Goal: Transaction & Acquisition: Download file/media

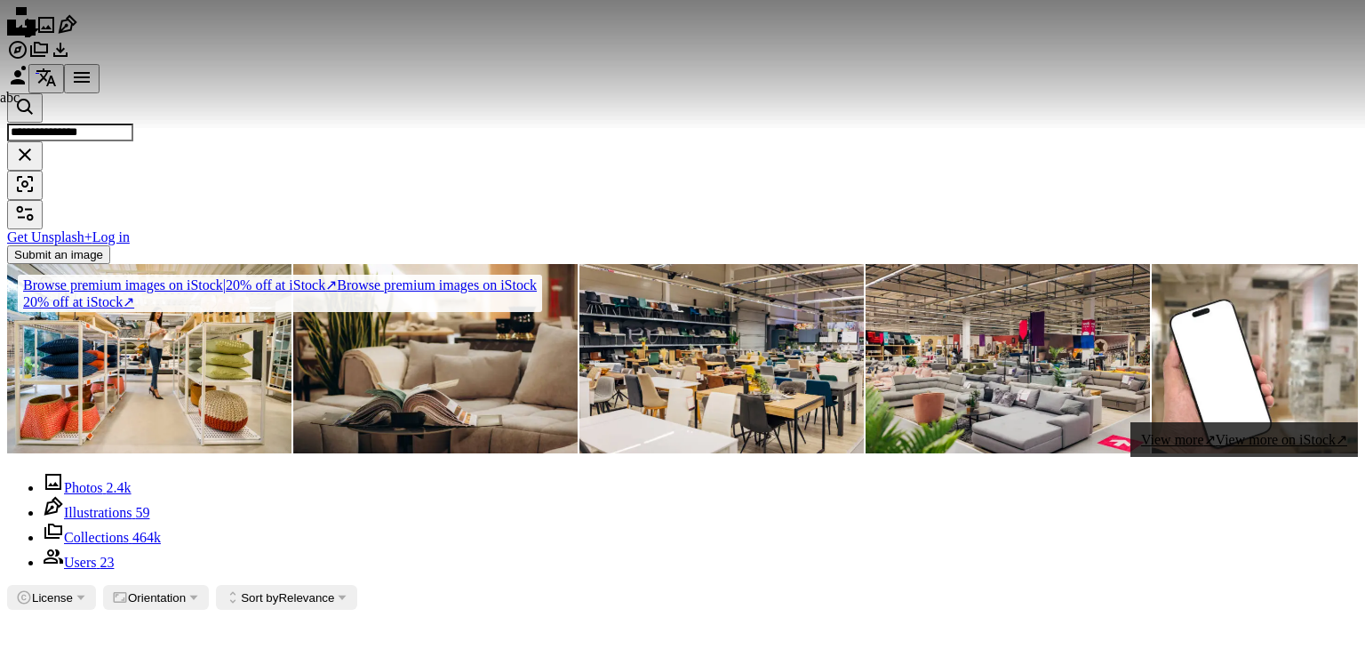
scroll to position [0, 167]
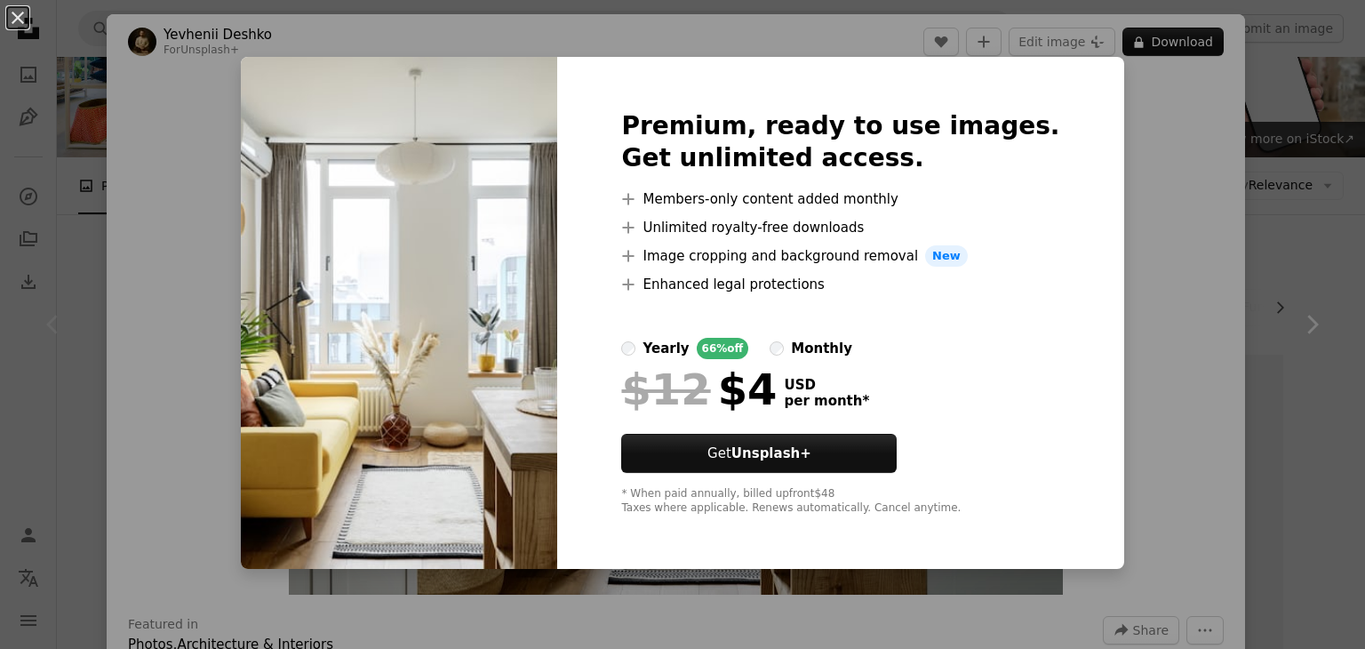
scroll to position [0, 167]
click at [1215, 161] on div "An X shape Premium, ready to use images. Get unlimited access. A plus sign Memb…" at bounding box center [682, 324] width 1365 height 649
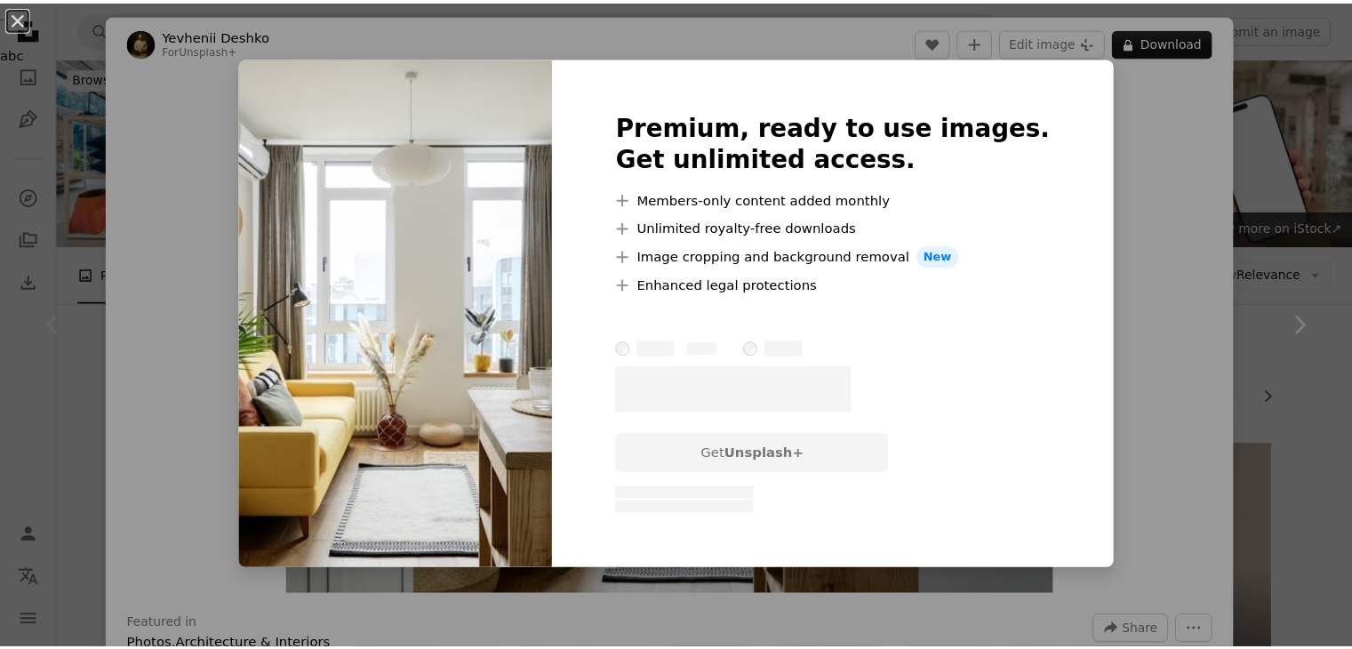
scroll to position [89, 0]
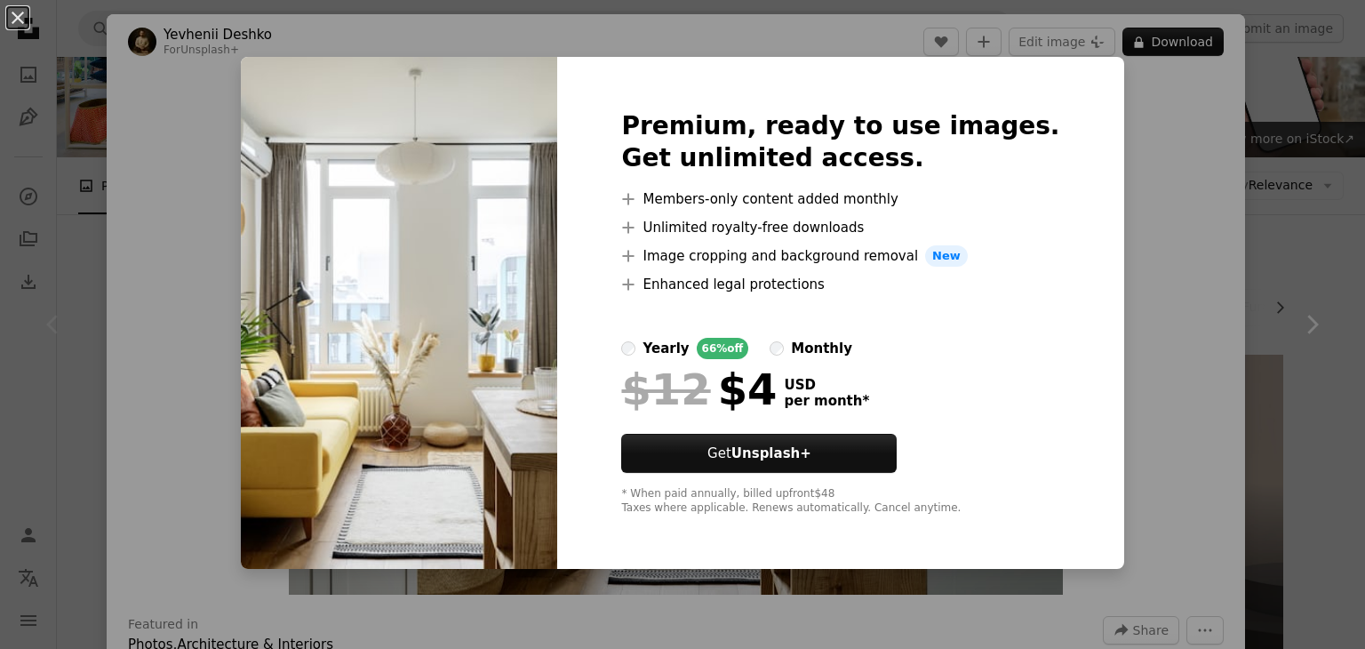
click at [75, 74] on div "An X shape Premium, ready to use images. Get unlimited access. A plus sign Memb…" at bounding box center [682, 324] width 1365 height 649
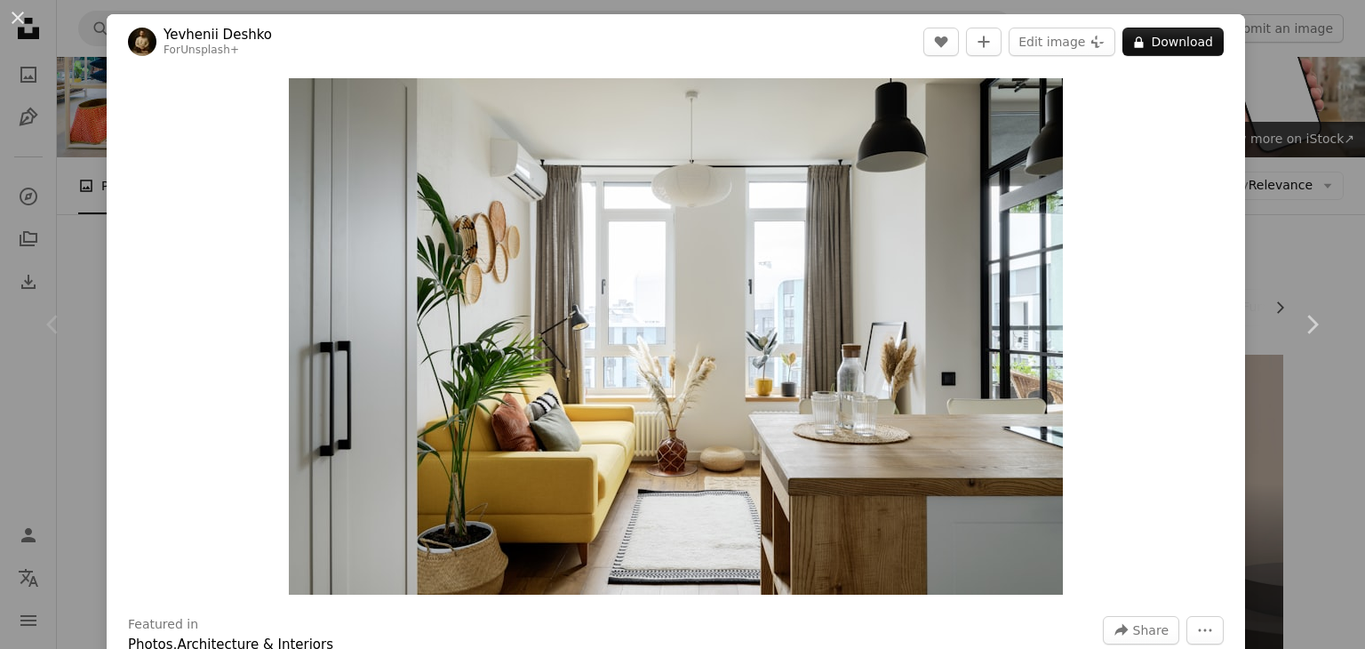
click at [1241, 119] on div "An X shape Chevron left Chevron right Yevhenii Deshko For Unsplash+ A heart A p…" at bounding box center [682, 324] width 1365 height 649
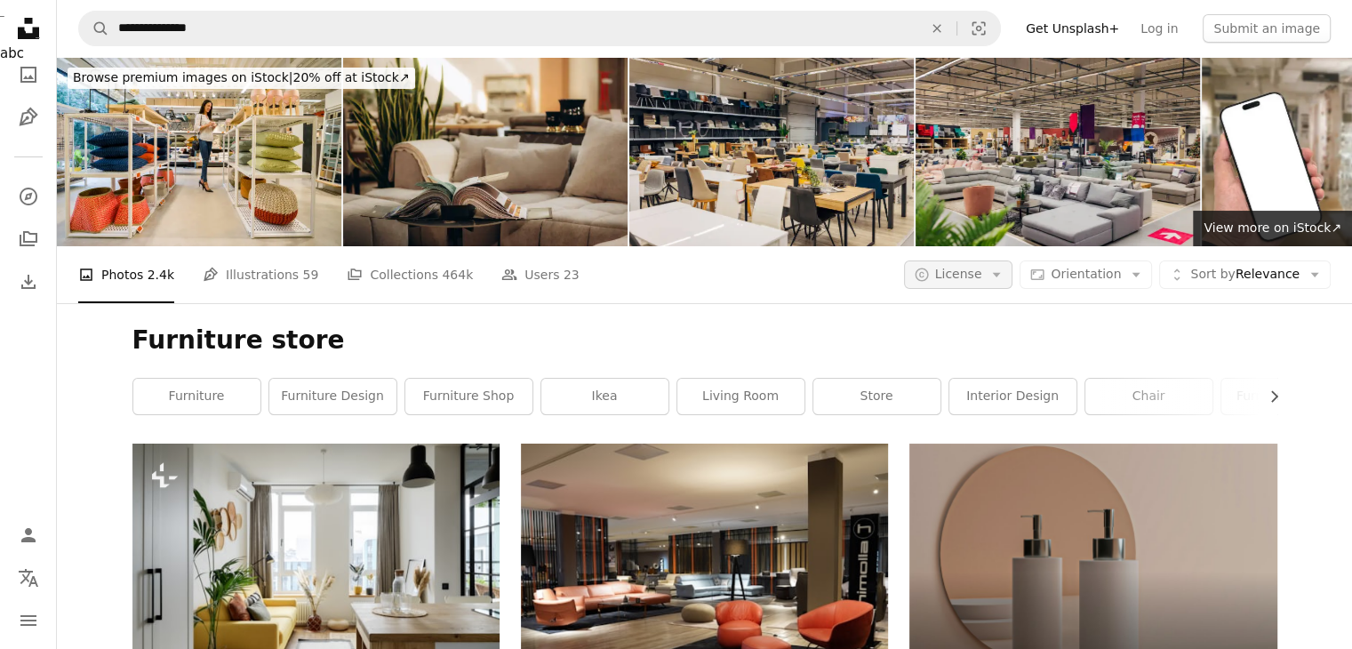
click at [1013, 271] on button "A copyright icon © License Arrow down" at bounding box center [958, 274] width 109 height 28
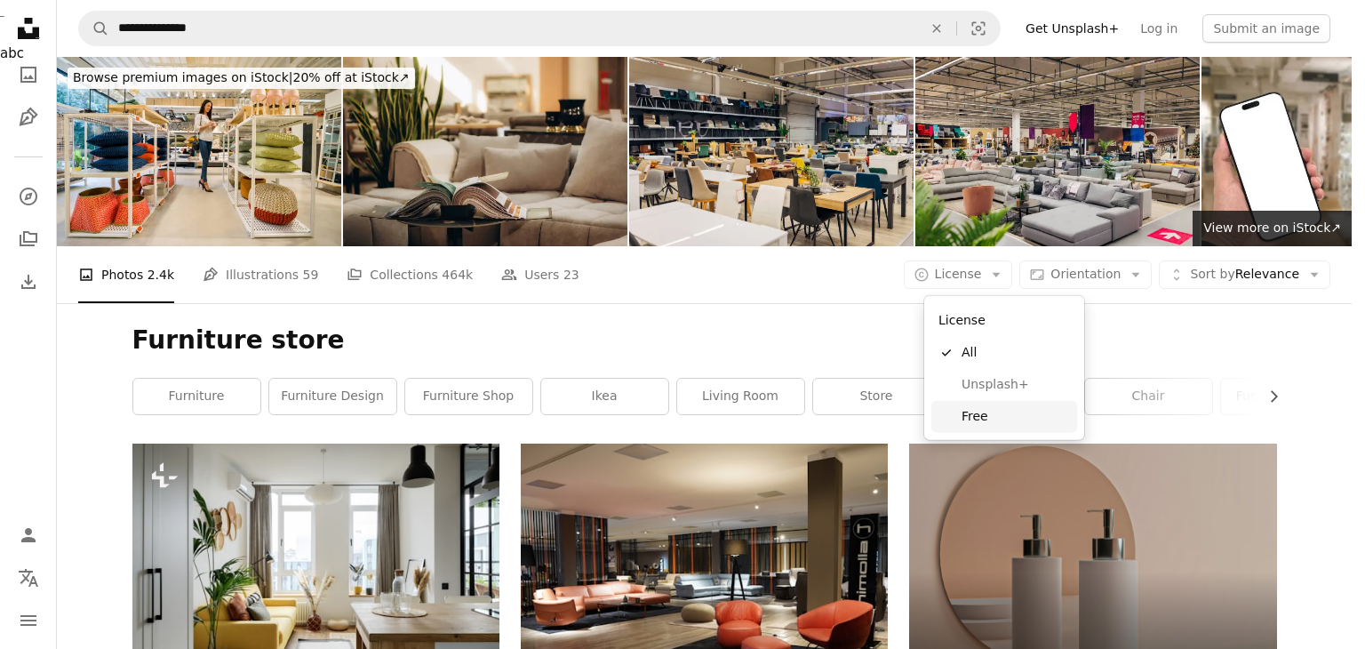
click at [1024, 408] on span "Free" at bounding box center [1016, 417] width 108 height 18
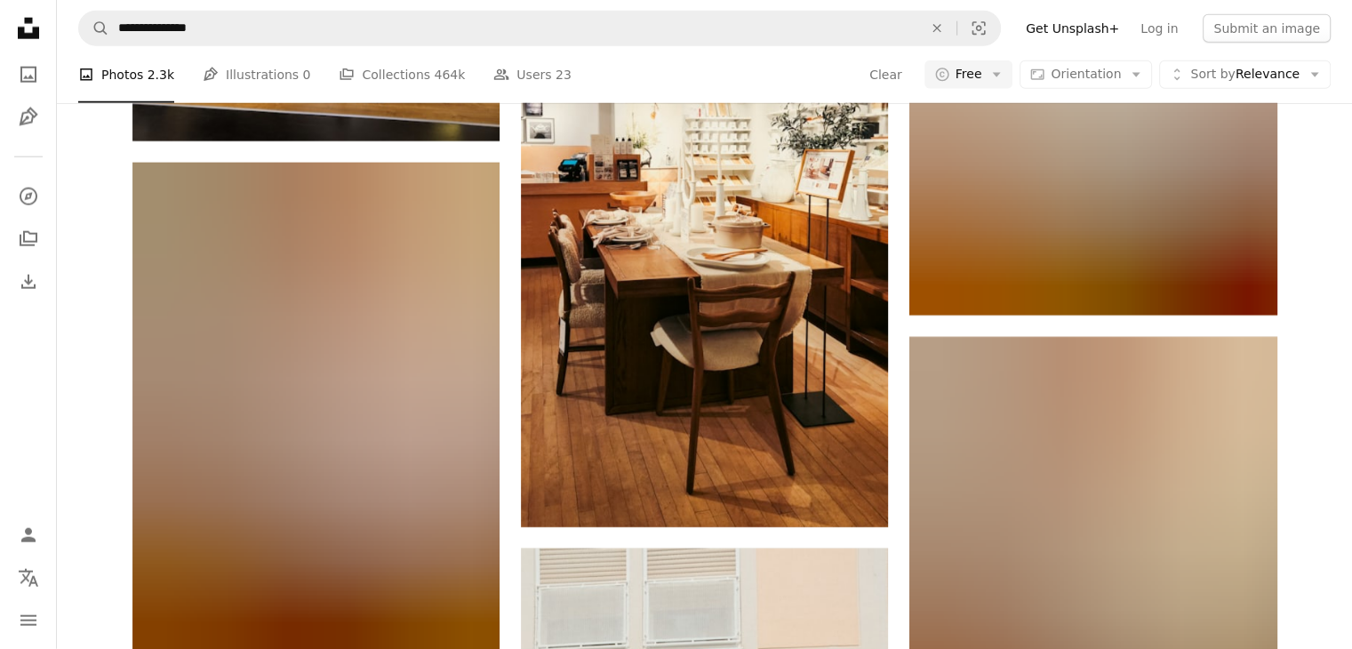
scroll to position [4444, 0]
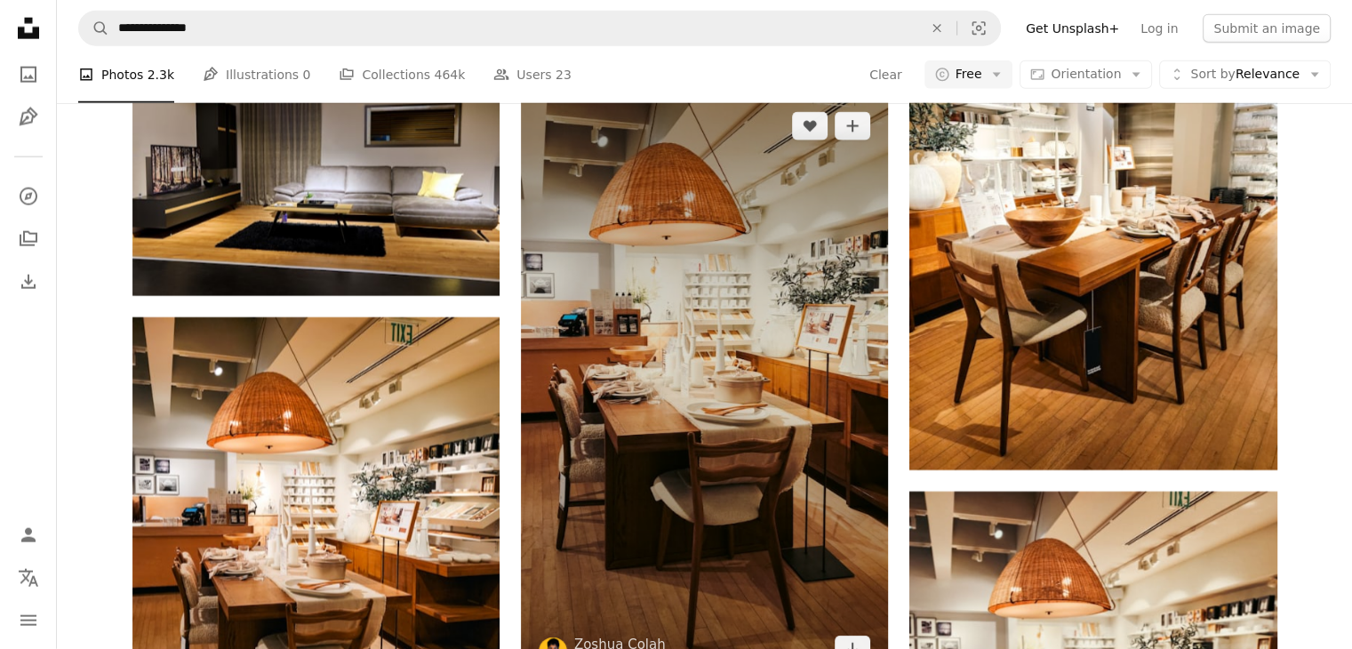
drag, startPoint x: 784, startPoint y: 321, endPoint x: 718, endPoint y: 265, distance: 86.4
click at [718, 265] on img at bounding box center [704, 387] width 367 height 587
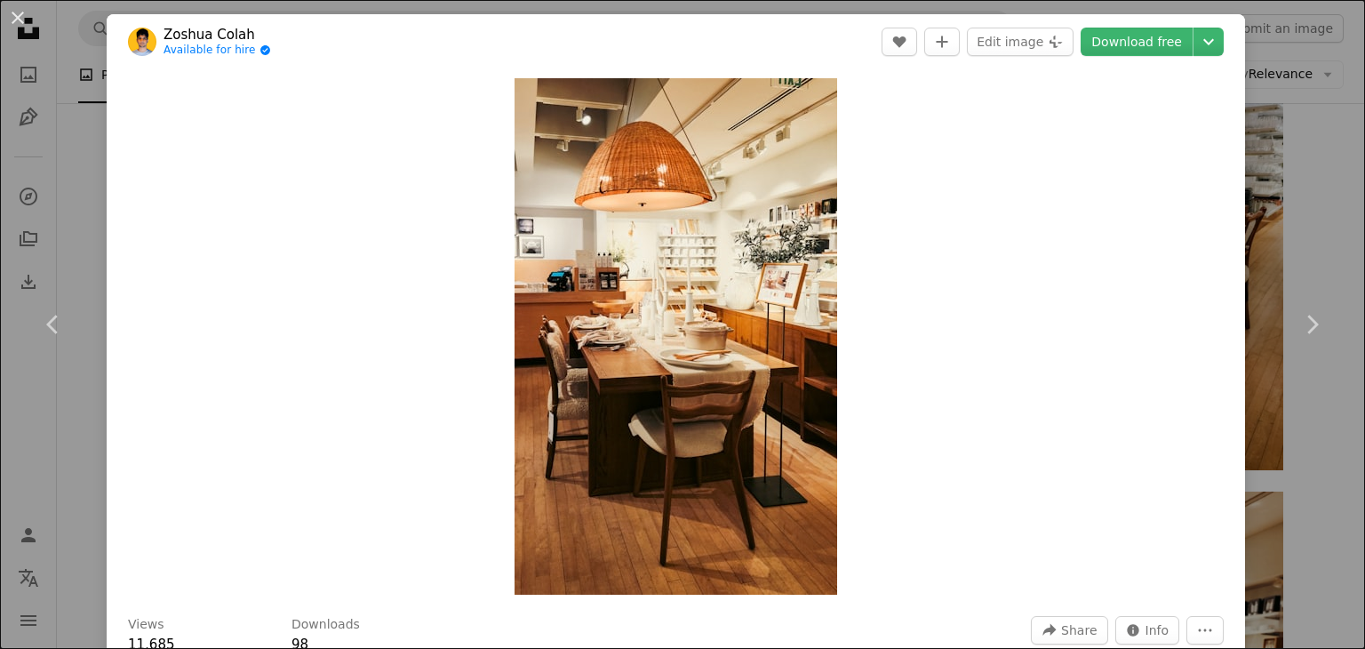
click at [1269, 65] on div "An X shape Chevron left Chevron right [PERSON_NAME] Available for hire A checkm…" at bounding box center [682, 324] width 1365 height 649
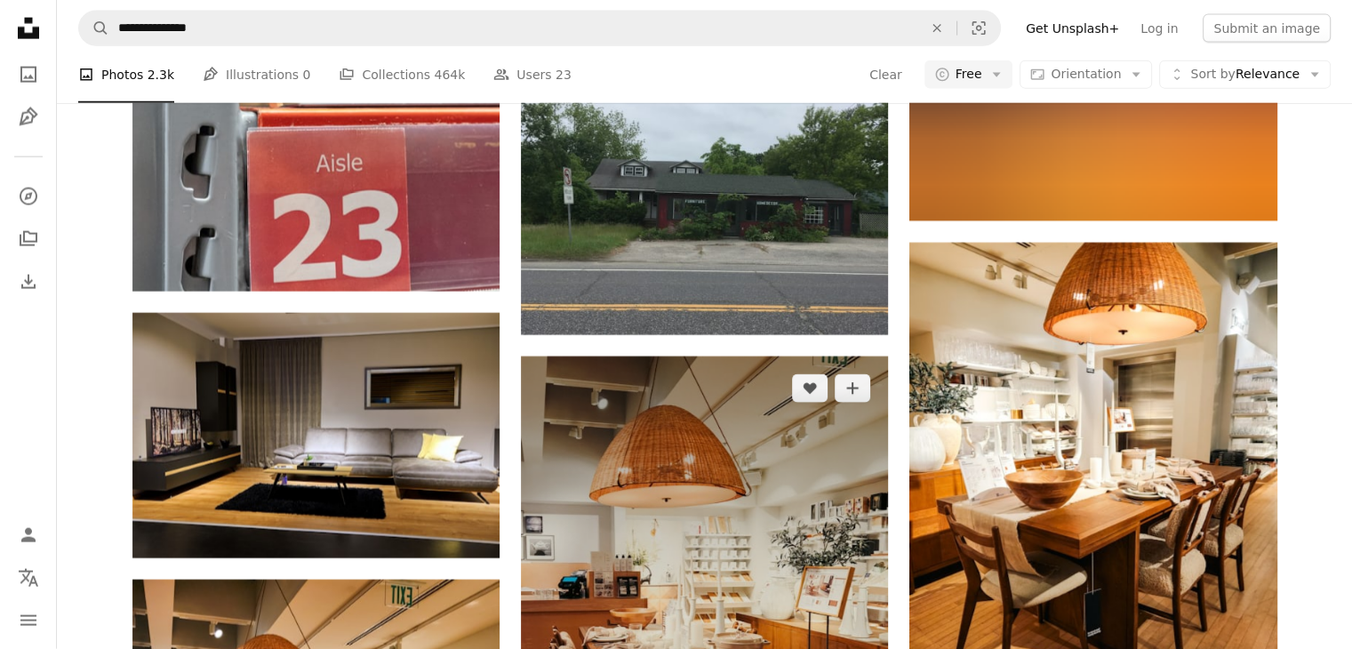
scroll to position [4444, 0]
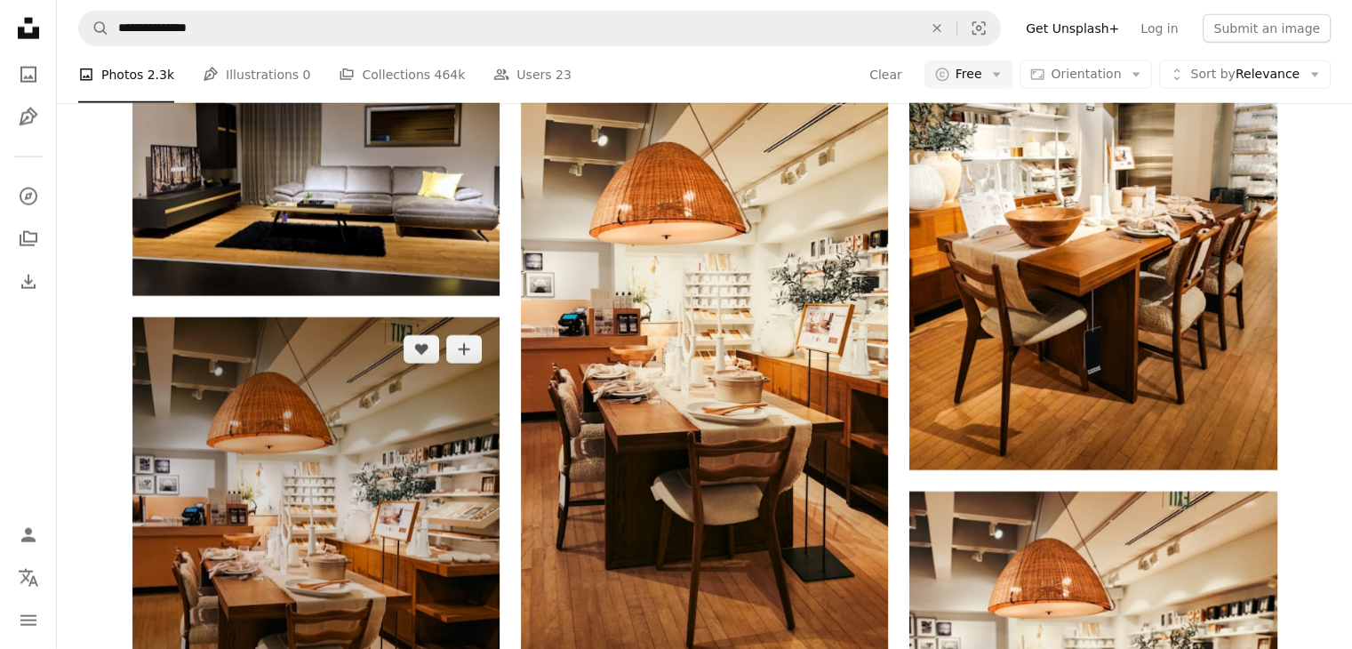
drag, startPoint x: 316, startPoint y: 431, endPoint x: 324, endPoint y: 535, distance: 104.2
click at [324, 535] on img at bounding box center [315, 562] width 367 height 490
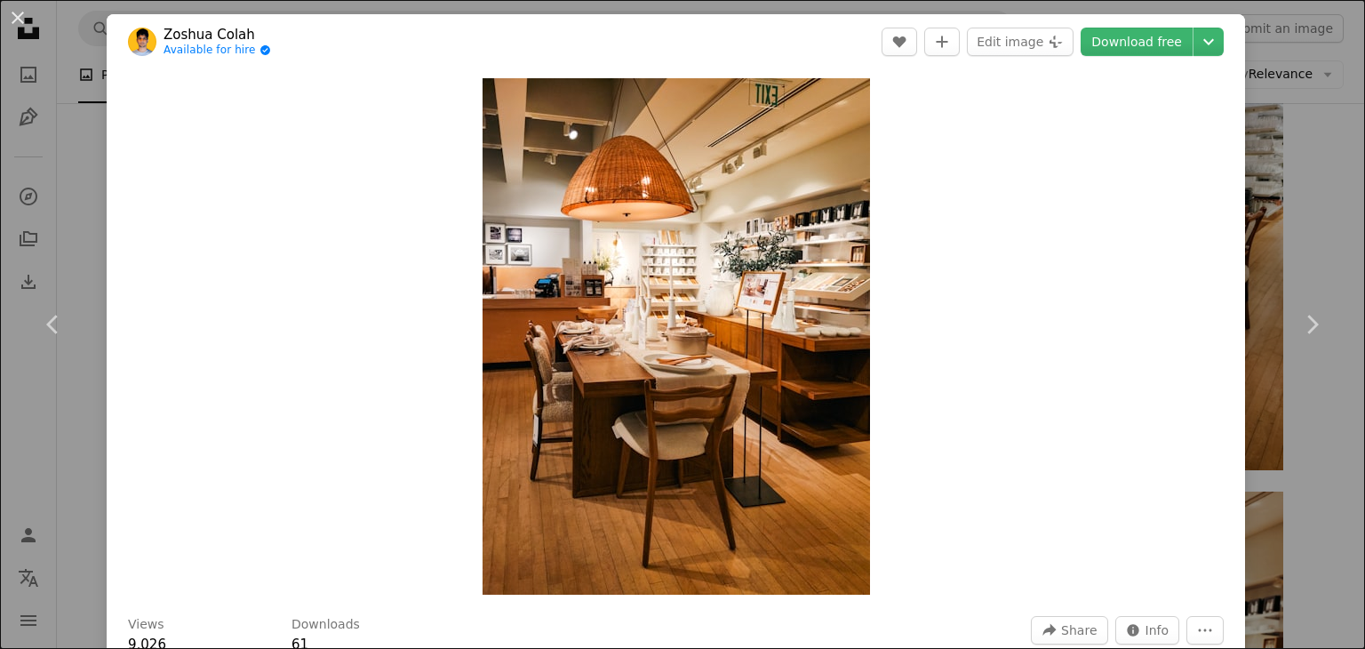
drag, startPoint x: 1168, startPoint y: 44, endPoint x: 963, endPoint y: 638, distance: 628.7
click at [1168, 44] on link "Download free" at bounding box center [1137, 42] width 112 height 28
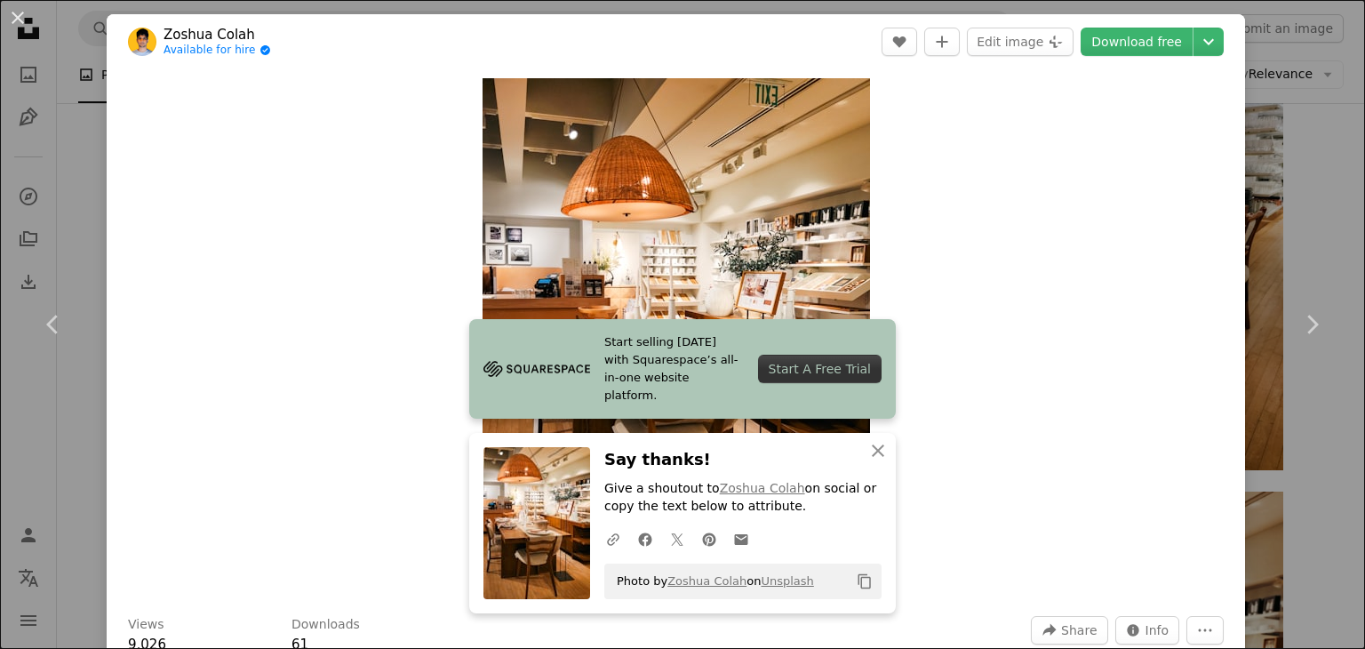
click at [1293, 97] on div "An X shape Chevron left Chevron right Start selling [DATE] with Squarespace’s a…" at bounding box center [682, 324] width 1365 height 649
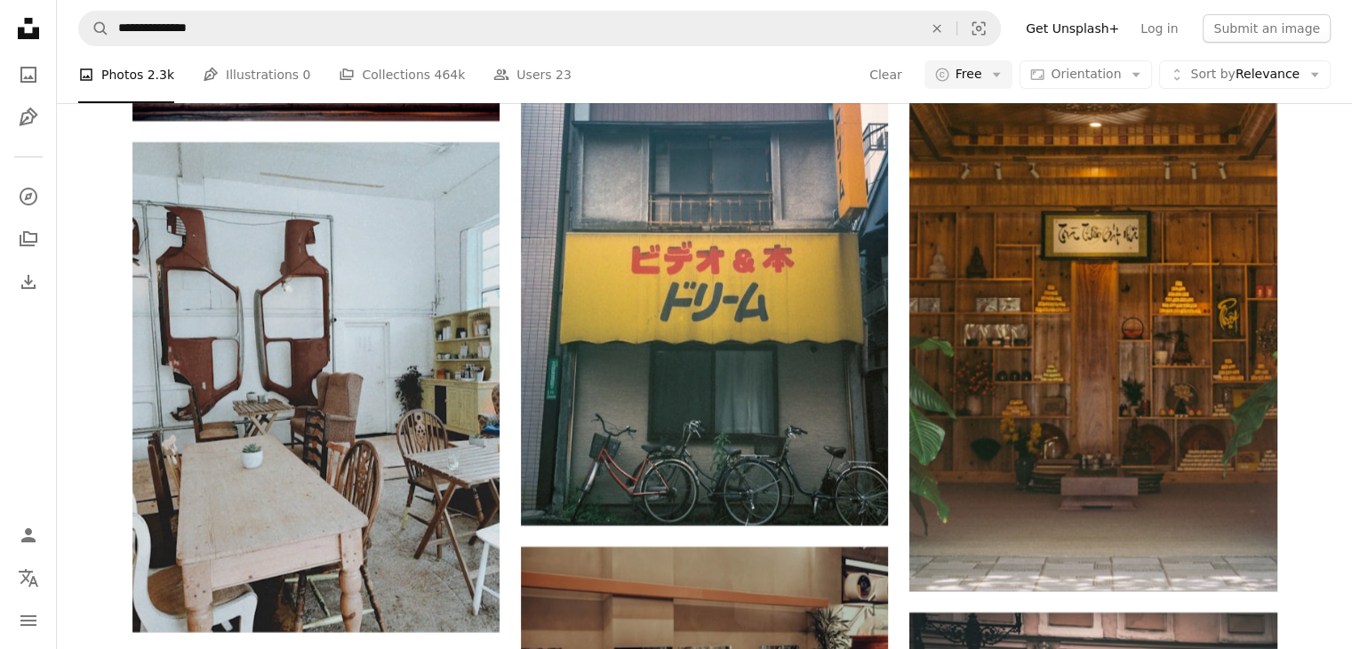
scroll to position [7110, 0]
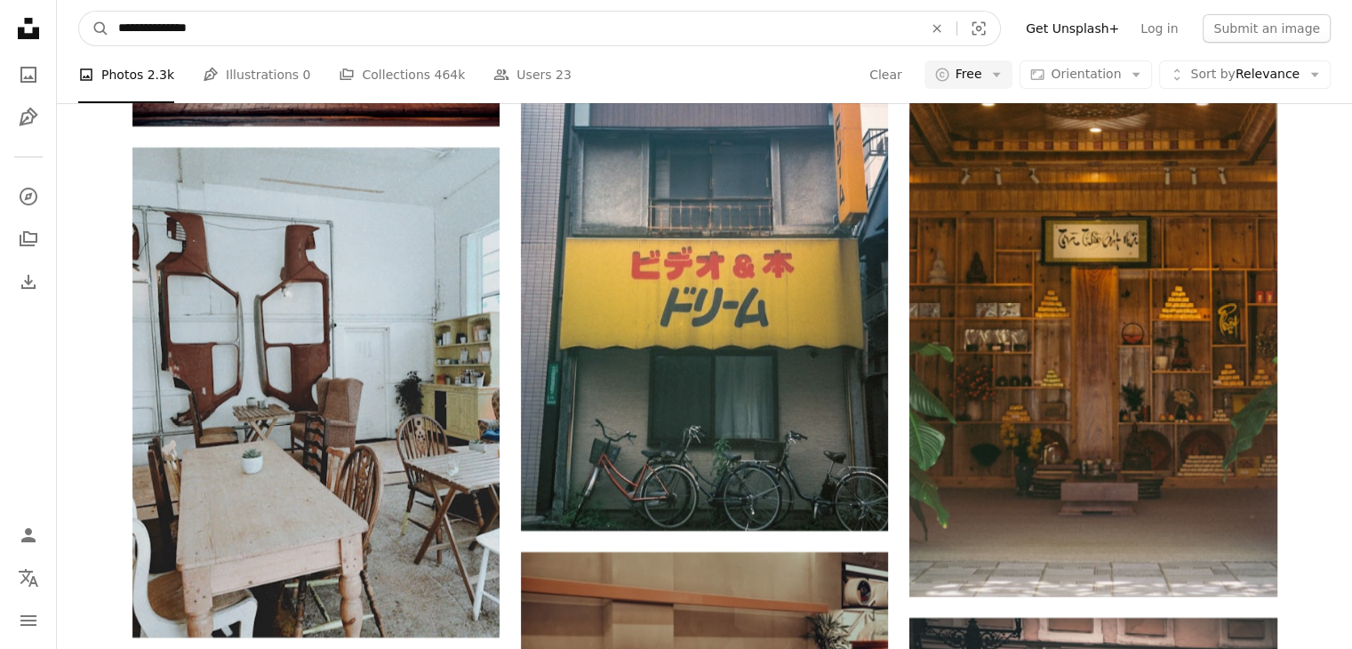
click at [333, 29] on input "**********" at bounding box center [513, 29] width 808 height 34
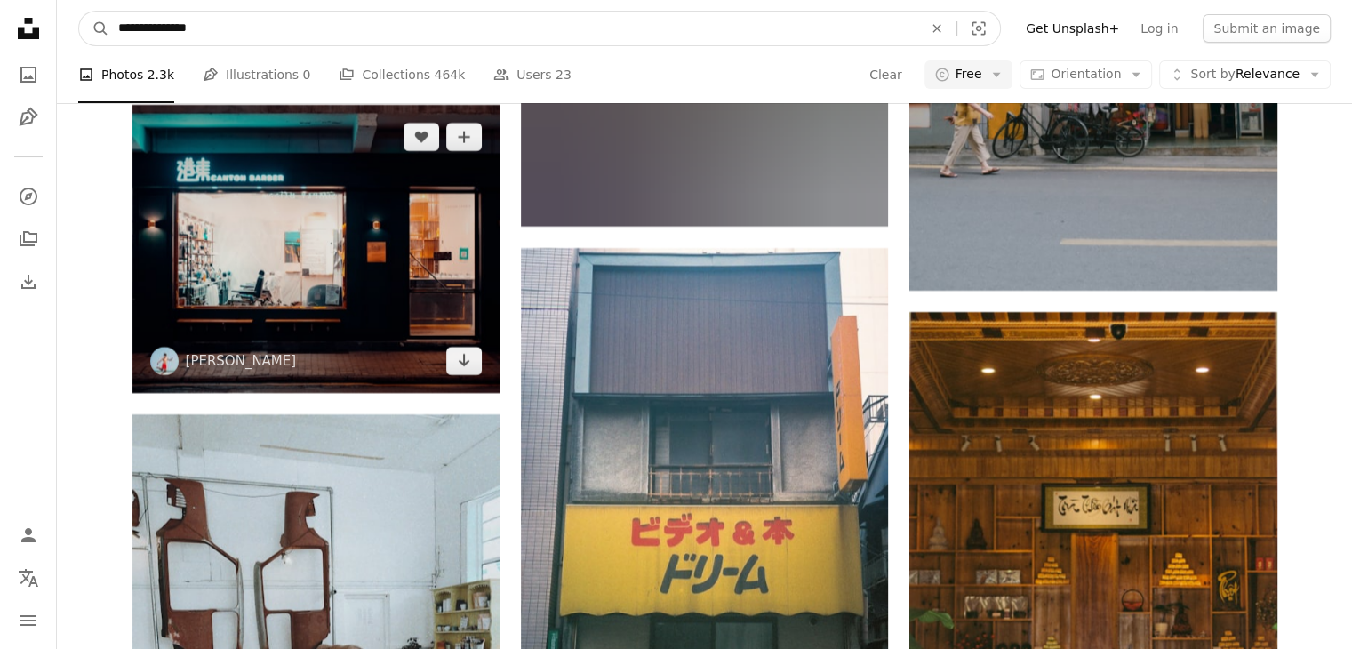
scroll to position [6666, 0]
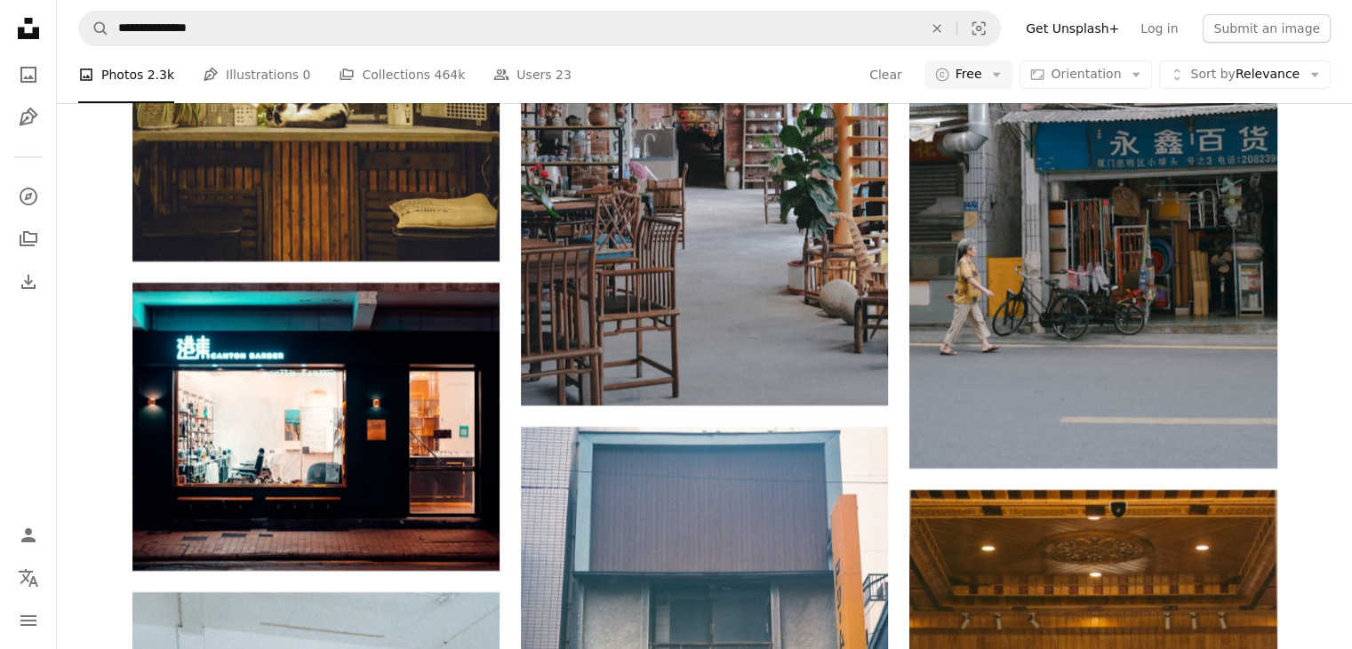
click at [210, 74] on icon "Pen Tool" at bounding box center [211, 75] width 16 height 16
click at [132, 79] on li "A photo Photos 2.3k" at bounding box center [126, 74] width 96 height 57
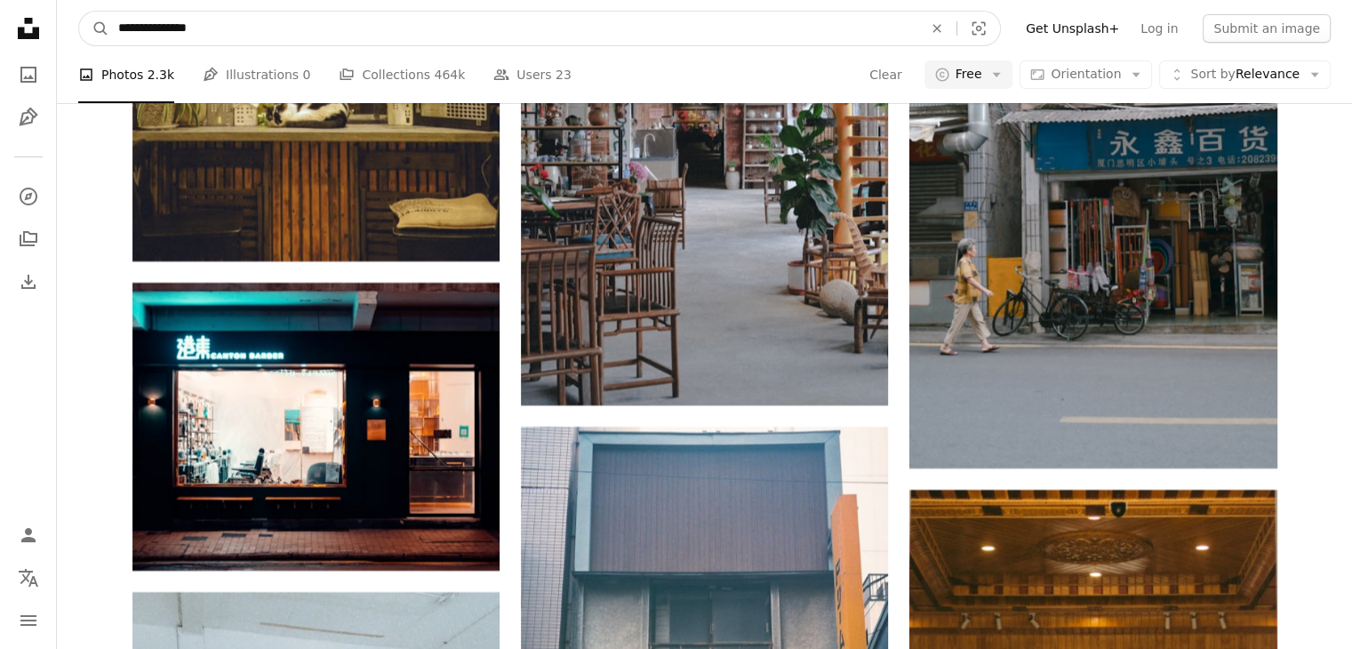
click at [231, 22] on input "**********" at bounding box center [513, 29] width 808 height 34
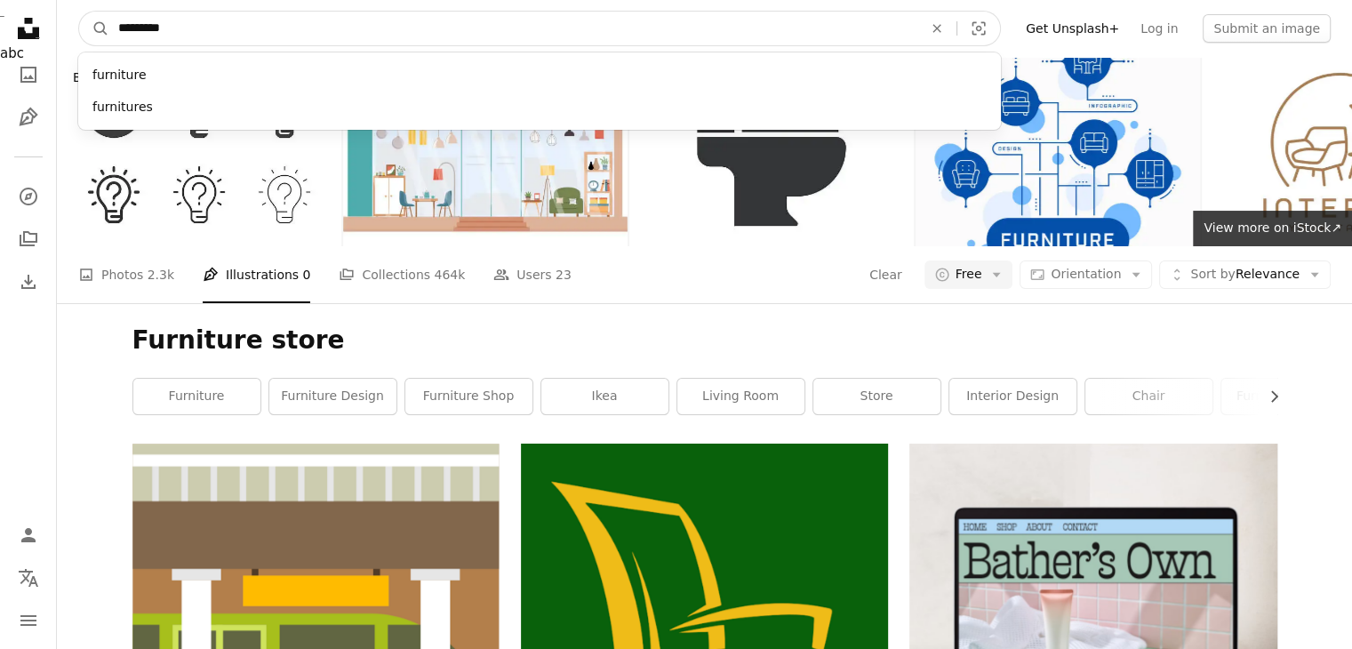
type input "*********"
click at [79, 12] on button "A magnifying glass" at bounding box center [94, 29] width 30 height 34
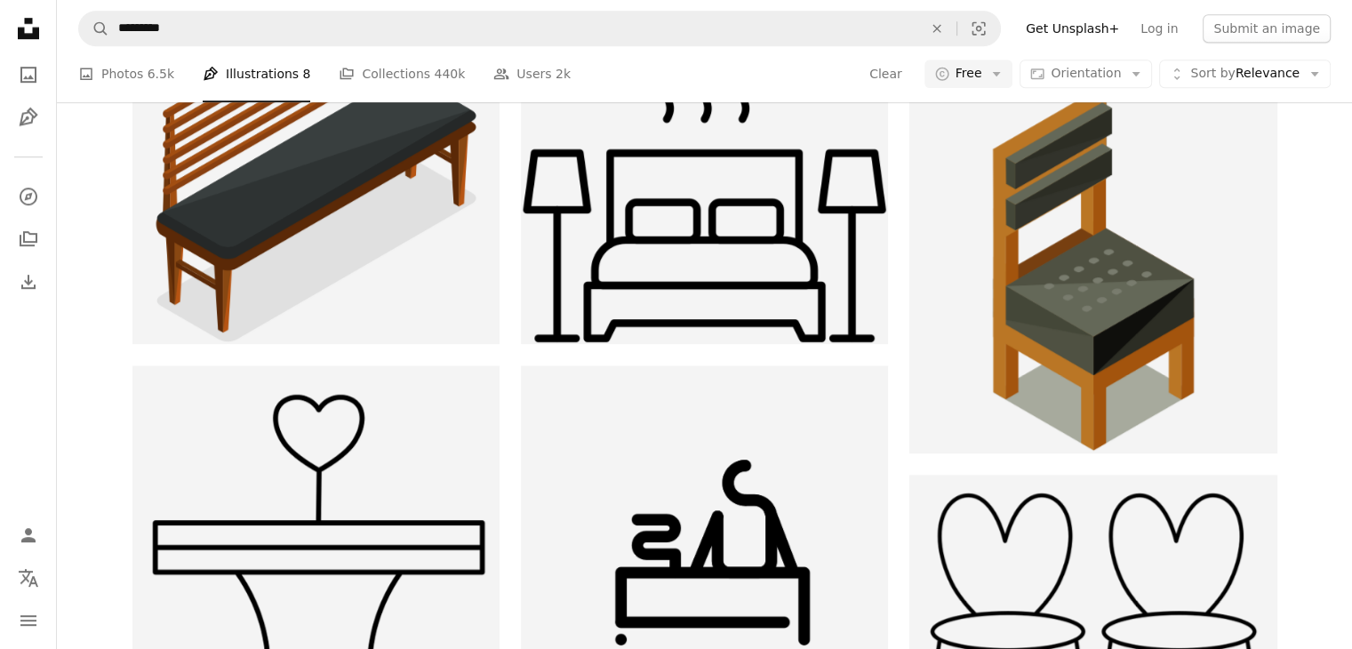
scroll to position [1689, 0]
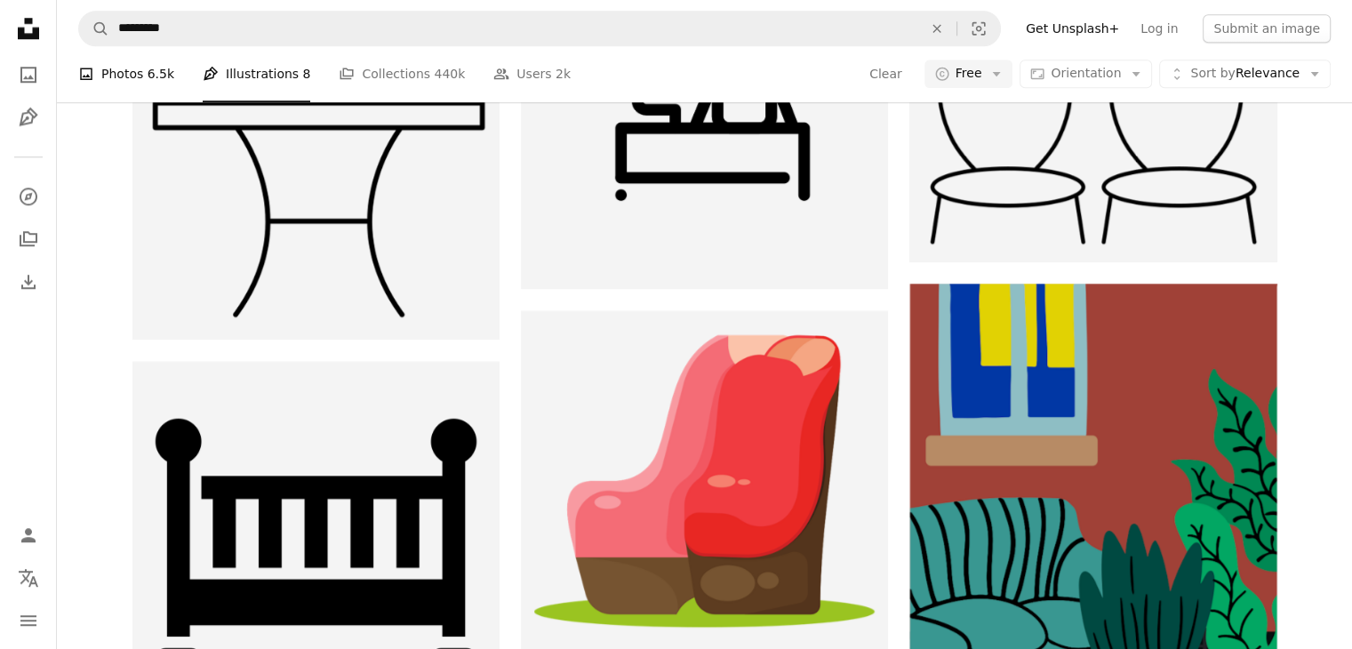
click at [124, 88] on link "A photo Photos 6.5k" at bounding box center [126, 74] width 96 height 57
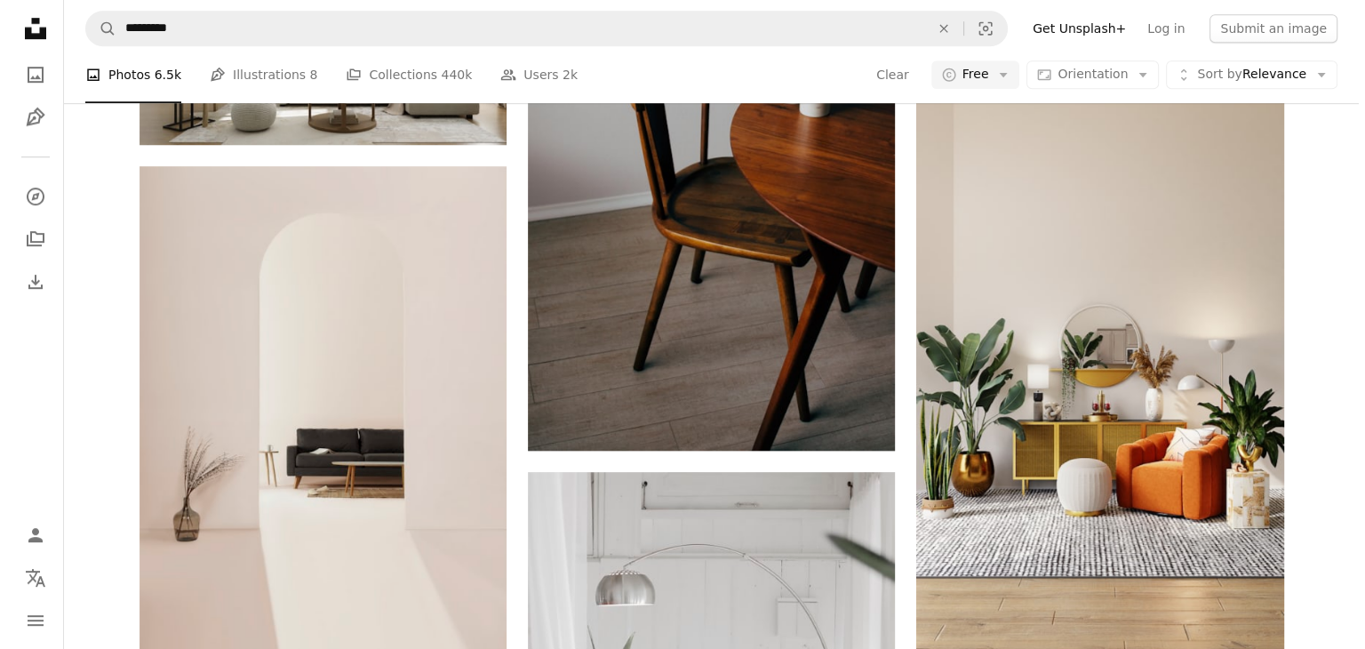
scroll to position [1066, 0]
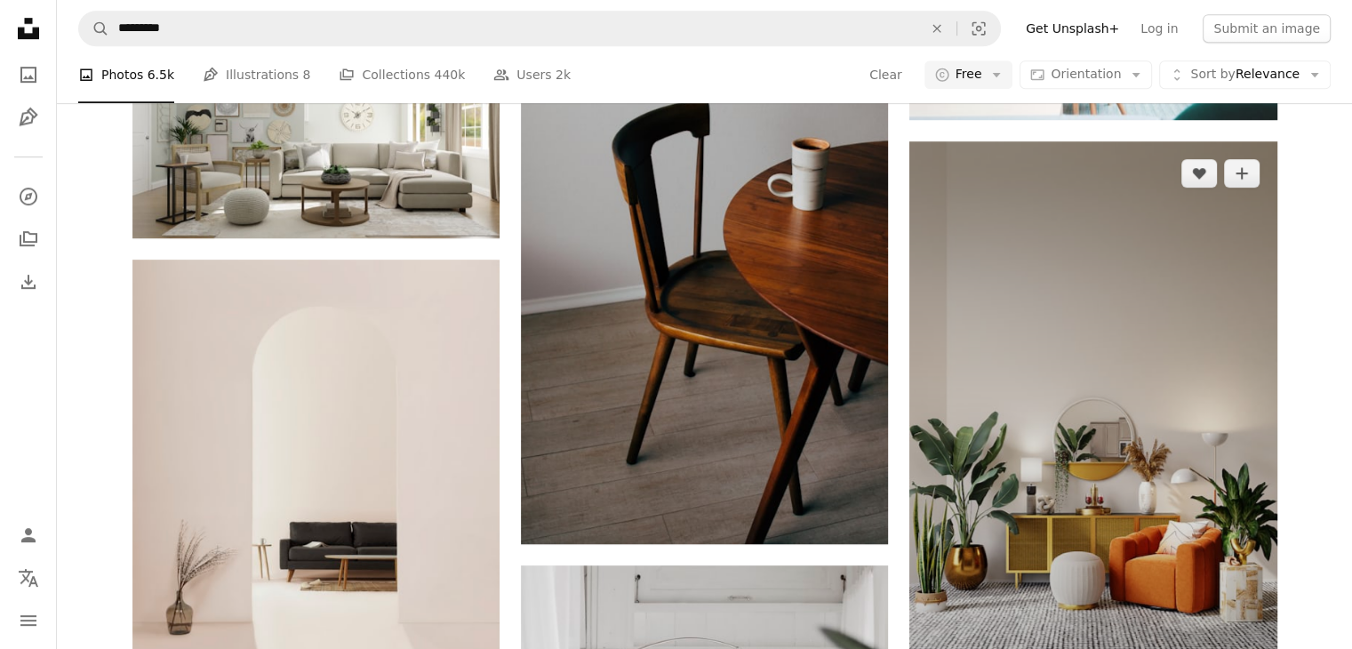
click at [1061, 384] on img at bounding box center [1092, 467] width 367 height 653
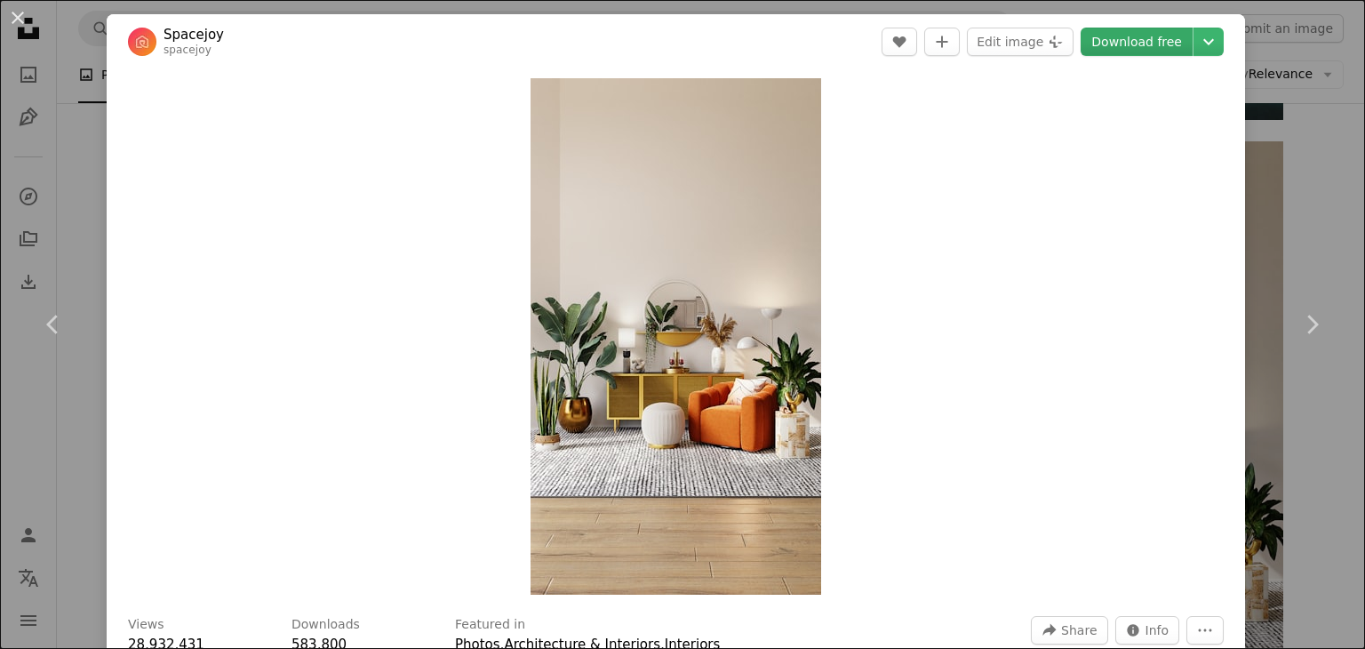
click at [1128, 44] on link "Download free" at bounding box center [1137, 42] width 112 height 28
